Goal: Task Accomplishment & Management: Use online tool/utility

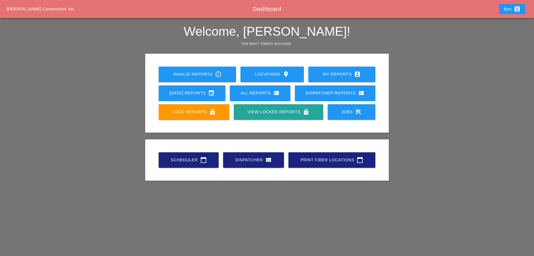
click at [175, 155] on link "Scheduler calendar_today" at bounding box center [189, 159] width 60 height 15
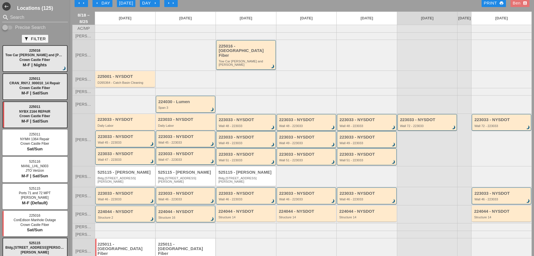
scroll to position [21, 0]
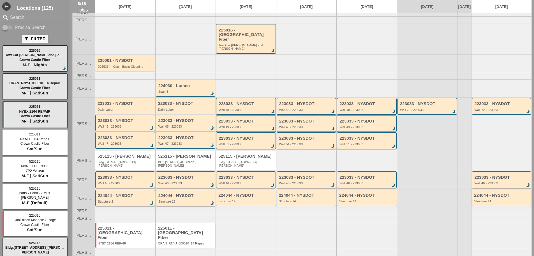
click at [247, 226] on div at bounding box center [246, 235] width 61 height 27
click at [185, 171] on div "223033 - NYSDOT Wall 46 - 223033 brightness_3" at bounding box center [186, 179] width 60 height 17
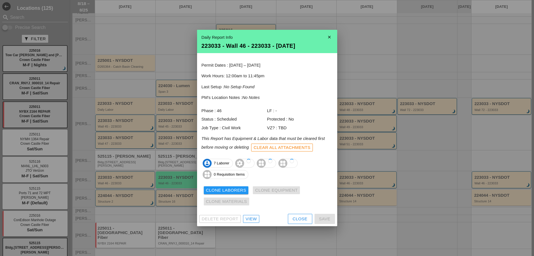
click at [188, 160] on div at bounding box center [267, 128] width 534 height 256
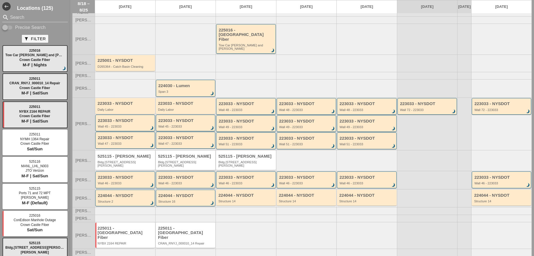
click at [185, 156] on div "525115 - [PERSON_NAME].[STREET_ADDRESS][PERSON_NAME]" at bounding box center [186, 160] width 56 height 13
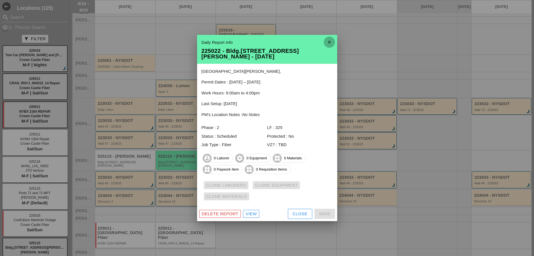
click at [329, 43] on icon "close" at bounding box center [329, 41] width 11 height 11
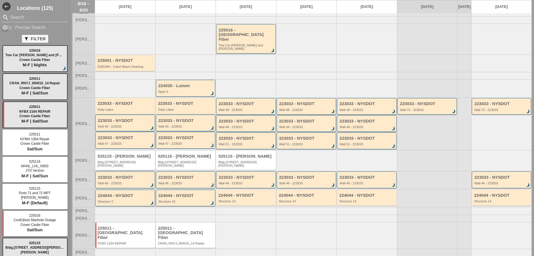
click at [140, 160] on div "Bldg.[STREET_ADDRESS][PERSON_NAME]" at bounding box center [126, 163] width 56 height 7
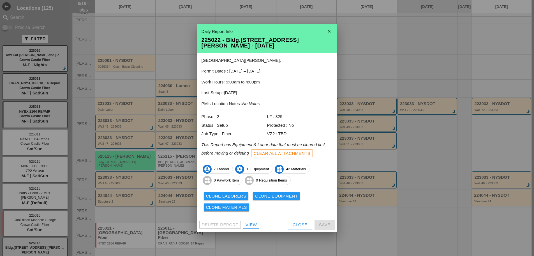
click at [230, 193] on div "Clone Laborers" at bounding box center [226, 196] width 40 height 6
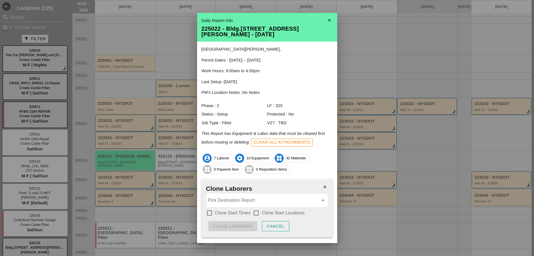
click at [240, 196] on input "Pick Destination Report" at bounding box center [263, 200] width 111 height 9
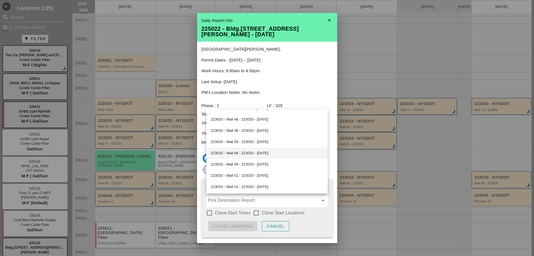
scroll to position [322, 0]
click at [209, 214] on div at bounding box center [210, 213] width 10 height 10
checkbox input "true"
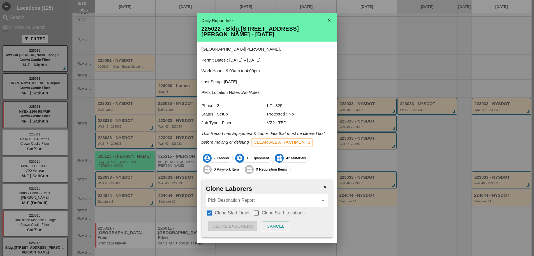
click at [255, 210] on div at bounding box center [257, 213] width 10 height 10
checkbox input "true"
click at [260, 199] on input "Pick Destination Report" at bounding box center [263, 200] width 111 height 9
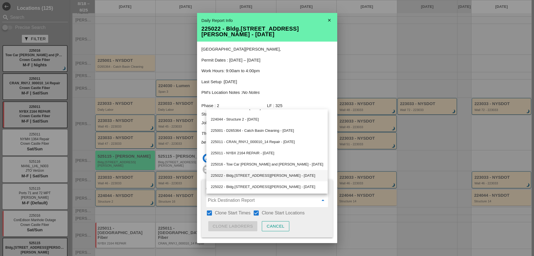
click at [296, 178] on div "225022 - Bldg.[STREET_ADDRESS][PERSON_NAME] - [DATE]" at bounding box center [267, 175] width 113 height 7
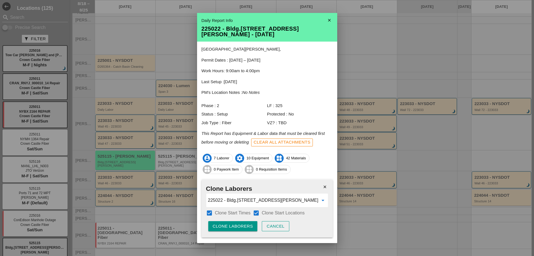
click at [230, 228] on div "Clone Laborers" at bounding box center [233, 226] width 40 height 6
click at [230, 228] on div "Are you sure?" at bounding box center [231, 226] width 36 height 6
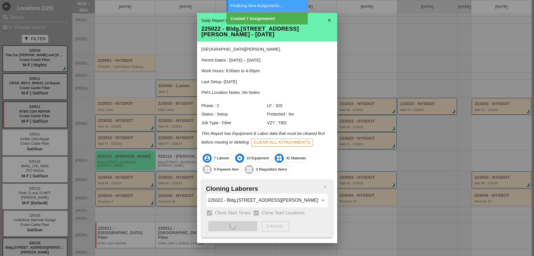
type input "525115 - Bldg.[STREET_ADDRESS][PERSON_NAME] - [DATE]"
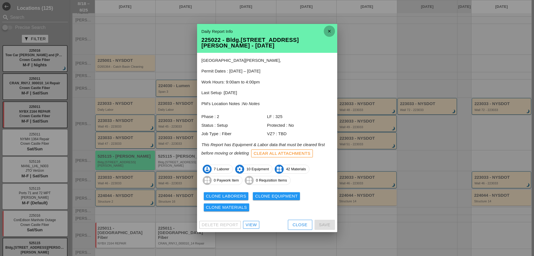
click at [328, 34] on icon "close" at bounding box center [329, 31] width 11 height 11
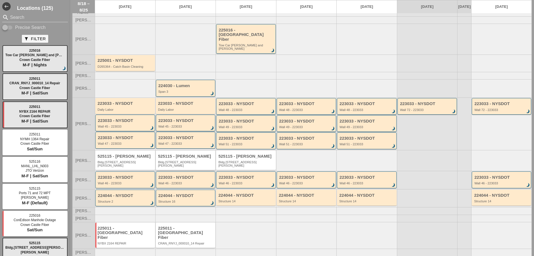
click at [194, 160] on div "Bldg.[STREET_ADDRESS][PERSON_NAME]" at bounding box center [186, 163] width 56 height 7
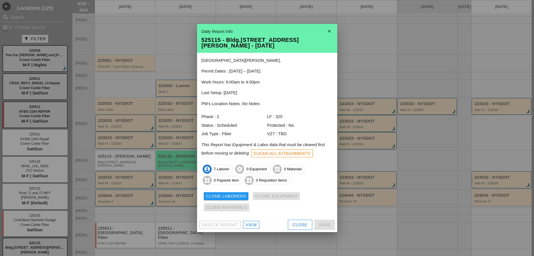
click at [334, 31] on icon "close" at bounding box center [329, 31] width 11 height 11
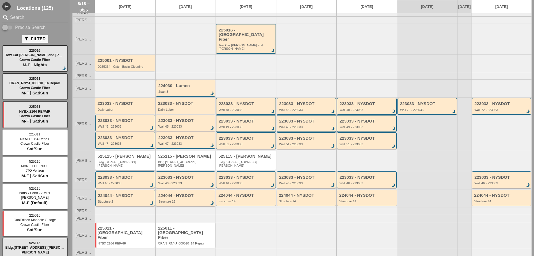
click at [147, 154] on div "525115 - [PERSON_NAME]" at bounding box center [126, 156] width 56 height 5
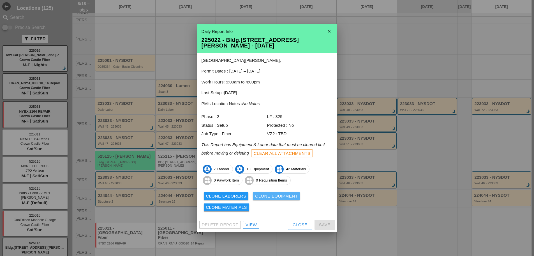
click at [267, 196] on div "Clone Equipment" at bounding box center [276, 196] width 43 height 6
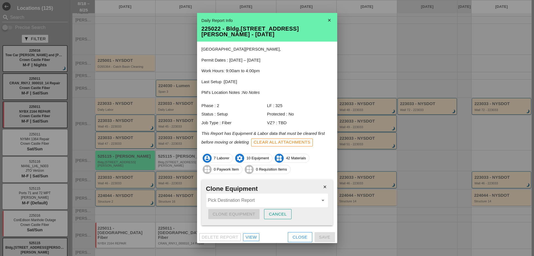
click at [267, 196] on input "Pick Destination Report" at bounding box center [263, 200] width 111 height 9
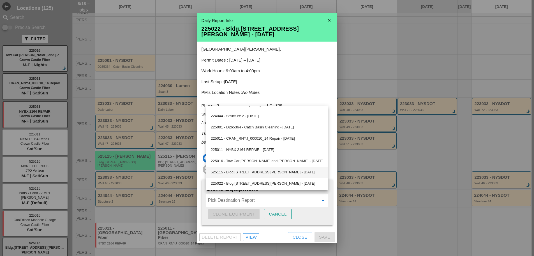
click at [289, 174] on div "525115 - Bldg.[STREET_ADDRESS][PERSON_NAME] - [DATE]" at bounding box center [267, 172] width 113 height 7
type input "525115 - Bldg.[STREET_ADDRESS][PERSON_NAME] - [DATE]"
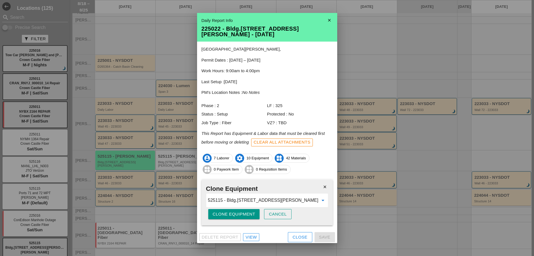
click at [231, 211] on div "Clone Equipment" at bounding box center [234, 214] width 43 height 6
click at [234, 211] on div "Are you sure?" at bounding box center [231, 214] width 36 height 6
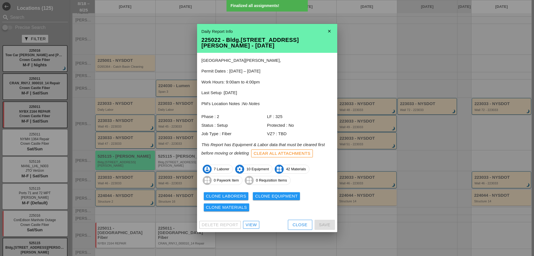
click at [334, 36] on icon "close" at bounding box center [329, 31] width 11 height 11
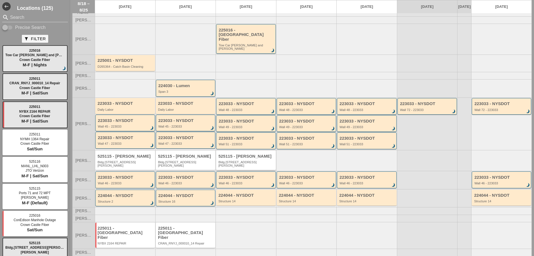
click at [231, 155] on div "525115 - [PERSON_NAME].[STREET_ADDRESS][PERSON_NAME]" at bounding box center [247, 160] width 56 height 13
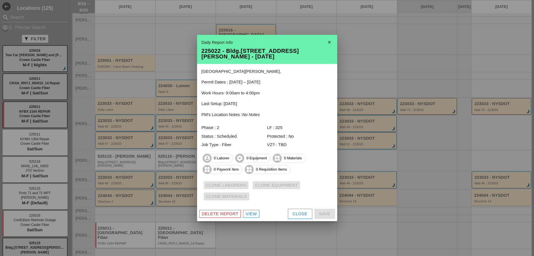
click at [336, 36] on div at bounding box center [267, 128] width 534 height 256
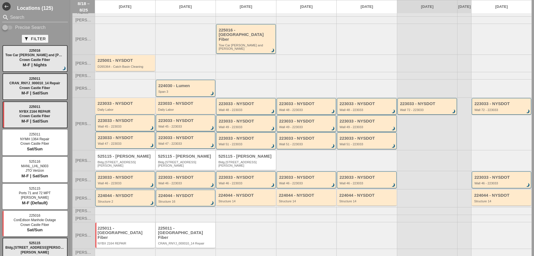
click at [187, 154] on div "525115 - [PERSON_NAME]" at bounding box center [186, 156] width 56 height 5
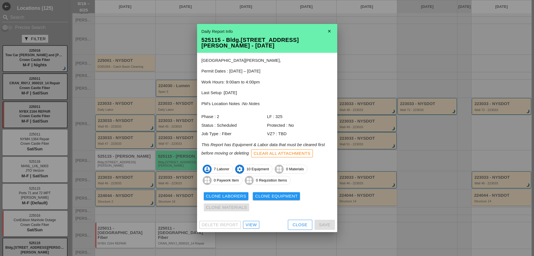
click at [329, 30] on icon "close" at bounding box center [329, 31] width 11 height 11
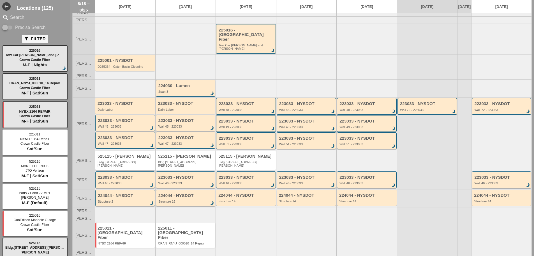
click at [131, 154] on div "525115 - [PERSON_NAME]" at bounding box center [126, 156] width 56 height 5
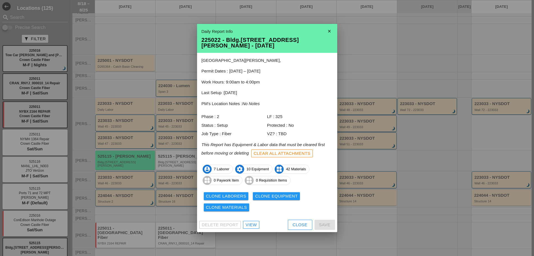
click at [230, 205] on div "Clone Materials" at bounding box center [226, 207] width 41 height 6
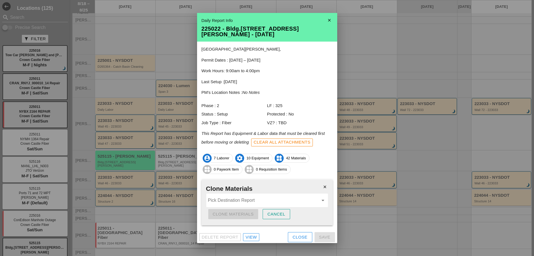
click at [257, 199] on input "Pick Destination Report" at bounding box center [263, 200] width 111 height 9
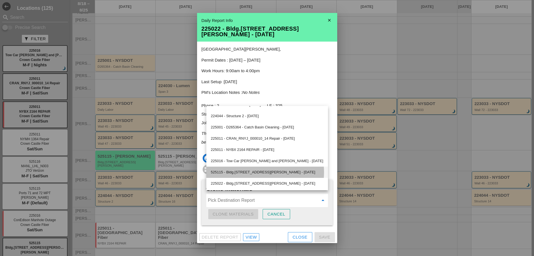
click at [290, 174] on div "525115 - Bldg.[STREET_ADDRESS][PERSON_NAME] - [DATE]" at bounding box center [267, 172] width 113 height 7
type input "525115 - Bldg.[STREET_ADDRESS][PERSON_NAME] - [DATE]"
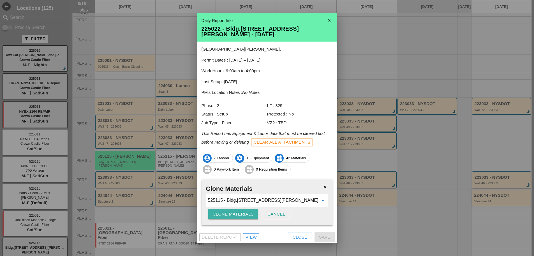
click at [241, 212] on div "Clone Materials" at bounding box center [233, 214] width 41 height 6
click at [233, 211] on div "Are you sure?" at bounding box center [231, 214] width 36 height 6
click at [240, 211] on div "Clone Materials" at bounding box center [233, 214] width 41 height 6
click at [233, 212] on div "Are you sure?" at bounding box center [231, 214] width 36 height 6
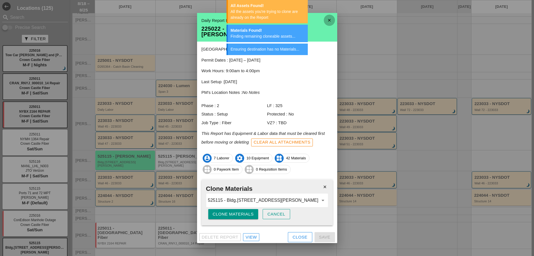
drag, startPoint x: 330, startPoint y: 22, endPoint x: 329, endPoint y: 30, distance: 7.9
click at [330, 23] on icon "close" at bounding box center [329, 20] width 11 height 11
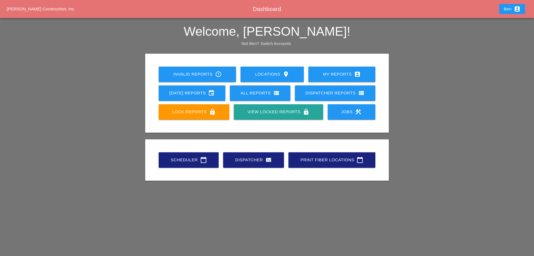
click at [174, 169] on div "Scheduler calendar_today Dispatcher view_quilt Print Fiber Locations calendar_t…" at bounding box center [267, 159] width 221 height 19
click at [179, 155] on link "Scheduler calendar_today" at bounding box center [189, 159] width 60 height 15
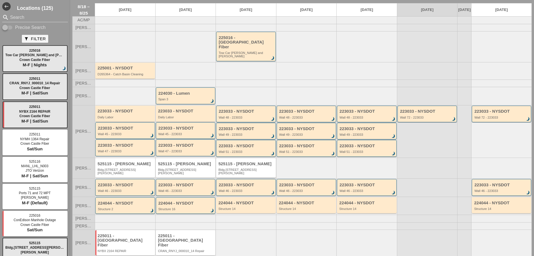
scroll to position [21, 0]
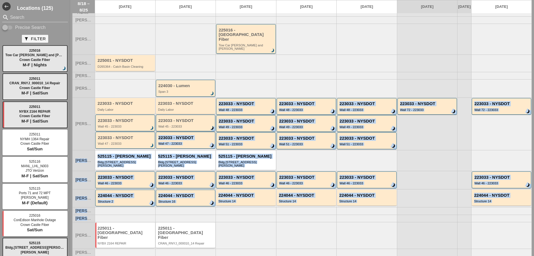
drag, startPoint x: 284, startPoint y: 213, endPoint x: 166, endPoint y: 65, distance: 189.2
click at [166, 65] on div "AC/MP Filipe S. Jorge B. 225016 - Crown Castle Fiber Tow Car Broome and Willett…" at bounding box center [302, 136] width 460 height 254
click at [169, 60] on div at bounding box center [185, 62] width 61 height 17
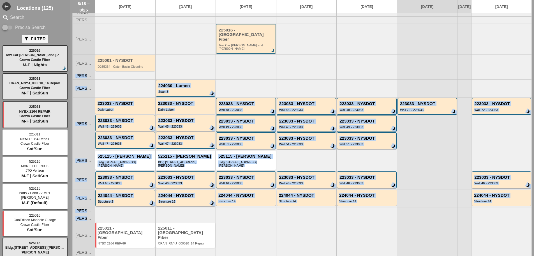
click at [173, 54] on div at bounding box center [185, 62] width 61 height 17
click at [175, 58] on div at bounding box center [185, 62] width 61 height 17
drag, startPoint x: 175, startPoint y: 58, endPoint x: 491, endPoint y: 212, distance: 351.7
click at [491, 212] on div "AC/MP Filipe S. Jorge B. 225016 - Crown Castle Fiber Tow Car Broome and Willett…" at bounding box center [302, 136] width 460 height 254
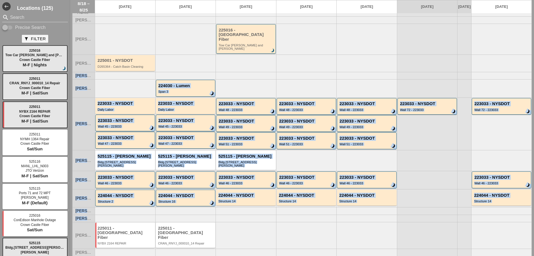
click at [492, 214] on div at bounding box center [502, 217] width 61 height 7
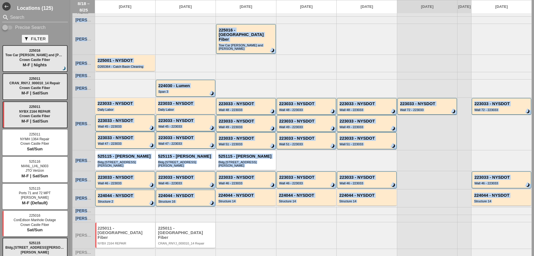
drag, startPoint x: 467, startPoint y: 211, endPoint x: 72, endPoint y: 21, distance: 438.6
click at [72, 21] on div "arrow_left arrow_left arrow_left Day Today Day arrow_right arrow_right arrow_ri…" at bounding box center [302, 128] width 464 height 256
click at [101, 36] on div at bounding box center [125, 39] width 61 height 31
drag, startPoint x: 76, startPoint y: 32, endPoint x: 514, endPoint y: 201, distance: 469.1
click at [514, 201] on div "AC/MP Filipe S. Jorge B. 225016 - Crown Castle Fiber Tow Car Broome and Willett…" at bounding box center [302, 136] width 460 height 254
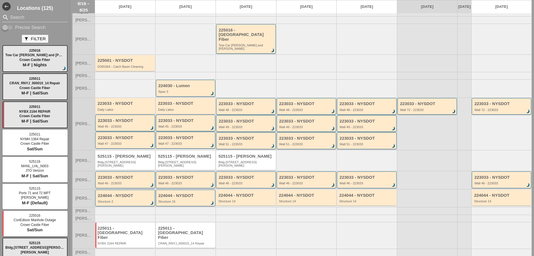
click at [516, 214] on div at bounding box center [502, 217] width 61 height 7
click at [240, 198] on div "224044 - NYSDOT Structure 14" at bounding box center [246, 197] width 60 height 16
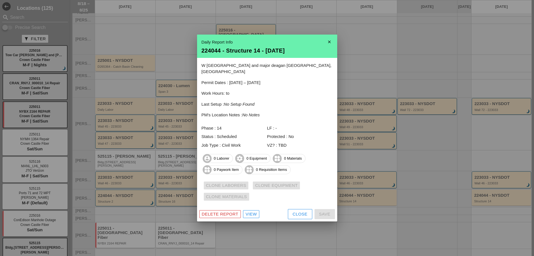
click at [327, 37] on div at bounding box center [267, 128] width 534 height 256
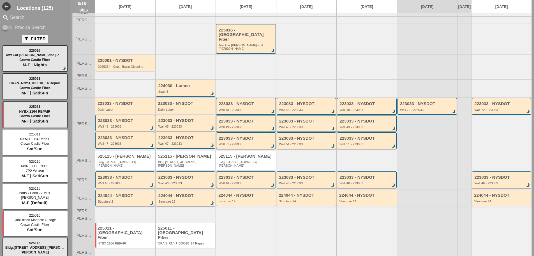
click at [329, 43] on div at bounding box center [306, 39] width 61 height 31
click at [237, 160] on div "Bldg.[STREET_ADDRESS][PERSON_NAME]" at bounding box center [247, 163] width 56 height 7
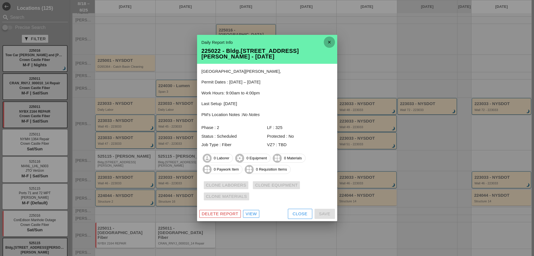
click at [328, 47] on icon "close" at bounding box center [329, 41] width 11 height 11
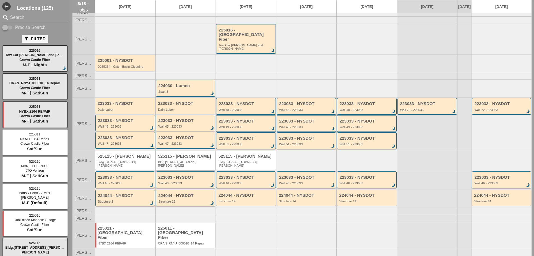
click at [191, 154] on div "525115 - [PERSON_NAME]" at bounding box center [186, 156] width 56 height 5
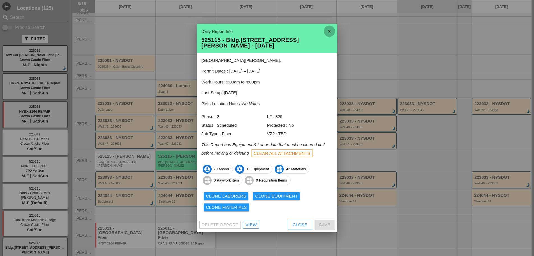
click at [332, 33] on icon "close" at bounding box center [329, 31] width 11 height 11
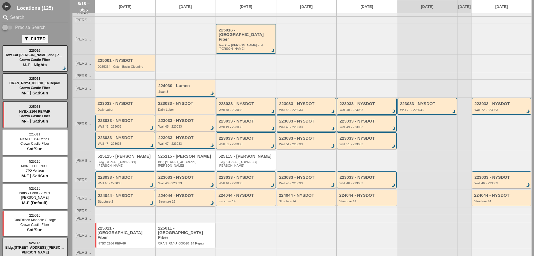
click at [206, 226] on div "225011 - [GEOGRAPHIC_DATA] Fiber" at bounding box center [186, 233] width 56 height 14
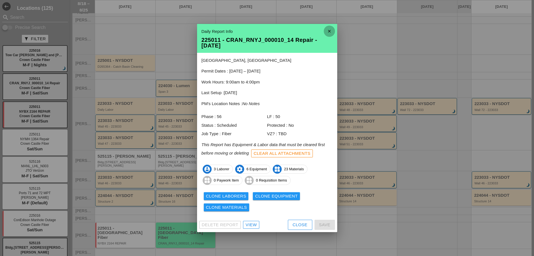
click at [333, 31] on icon "close" at bounding box center [329, 31] width 11 height 11
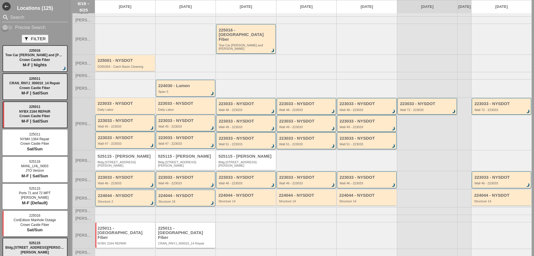
click at [197, 226] on div "225011 - [GEOGRAPHIC_DATA] Fiber" at bounding box center [186, 233] width 56 height 14
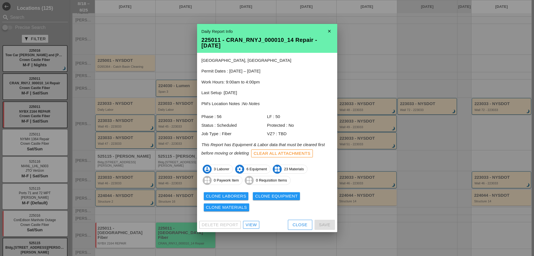
click at [332, 33] on icon "close" at bounding box center [329, 31] width 11 height 11
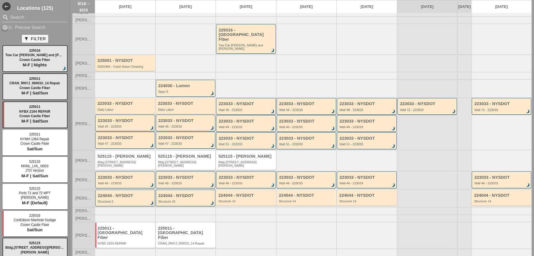
click at [193, 160] on div "Bldg.[STREET_ADDRESS][PERSON_NAME]" at bounding box center [186, 163] width 56 height 7
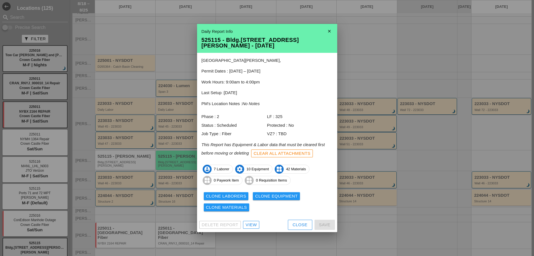
click at [325, 30] on icon "close" at bounding box center [329, 31] width 11 height 11
